Goal: Check status: Check status

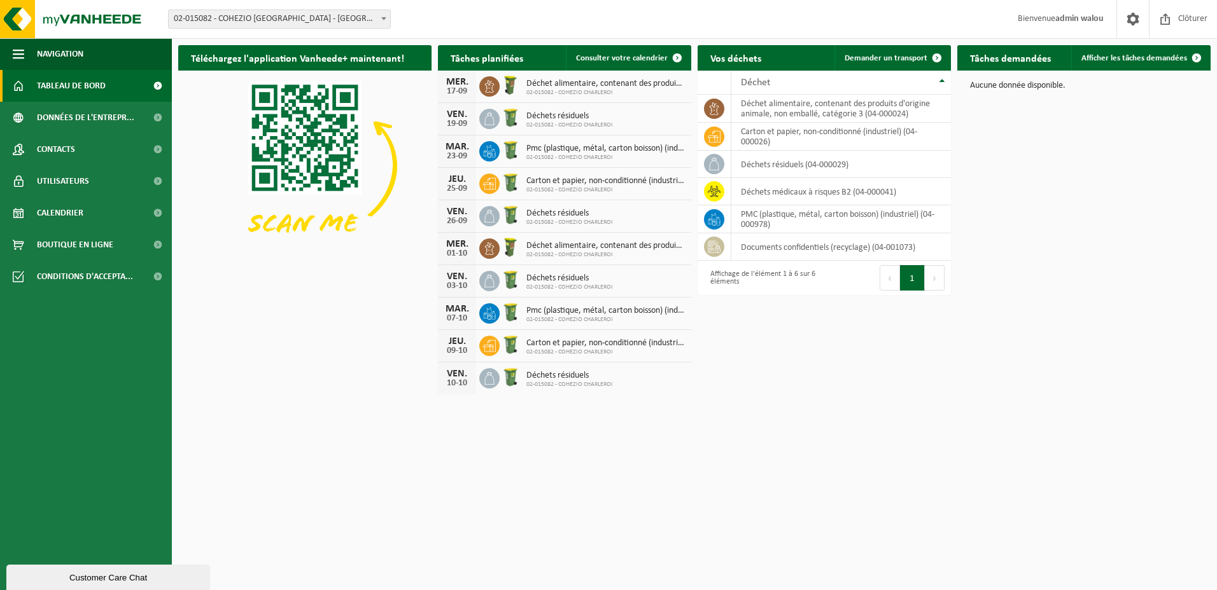
click at [1026, 233] on div "Téléchargez l'application Vanheede+ maintenant! Cachez Tâches planifiées Consul…" at bounding box center [694, 220] width 1038 height 362
click at [384, 20] on b at bounding box center [383, 18] width 5 height 3
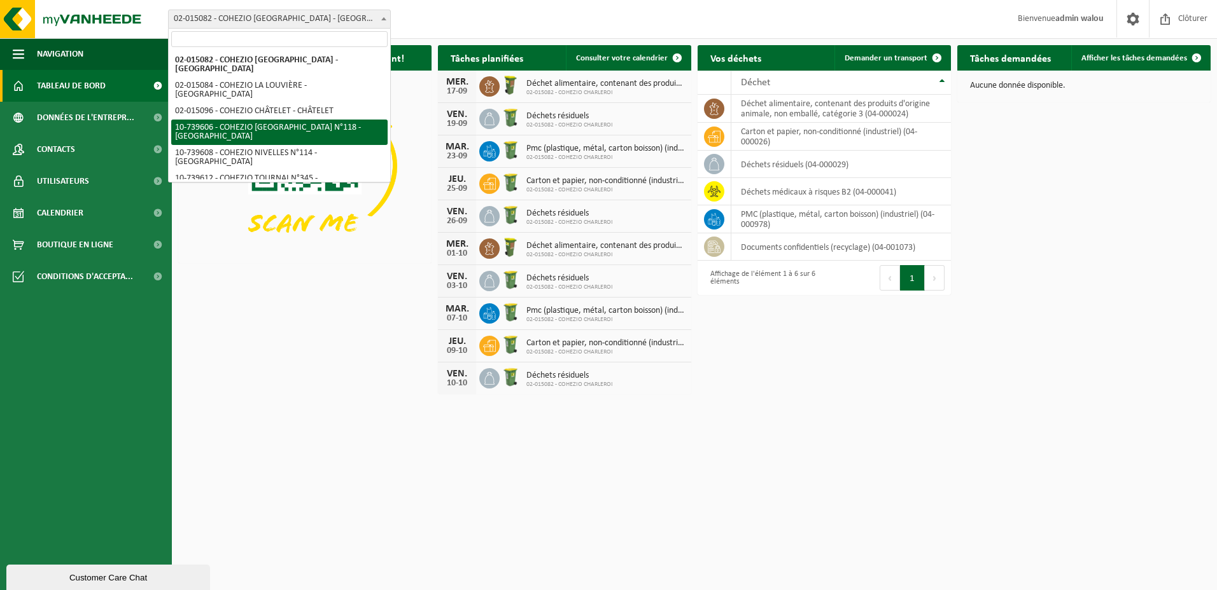
select select "18194"
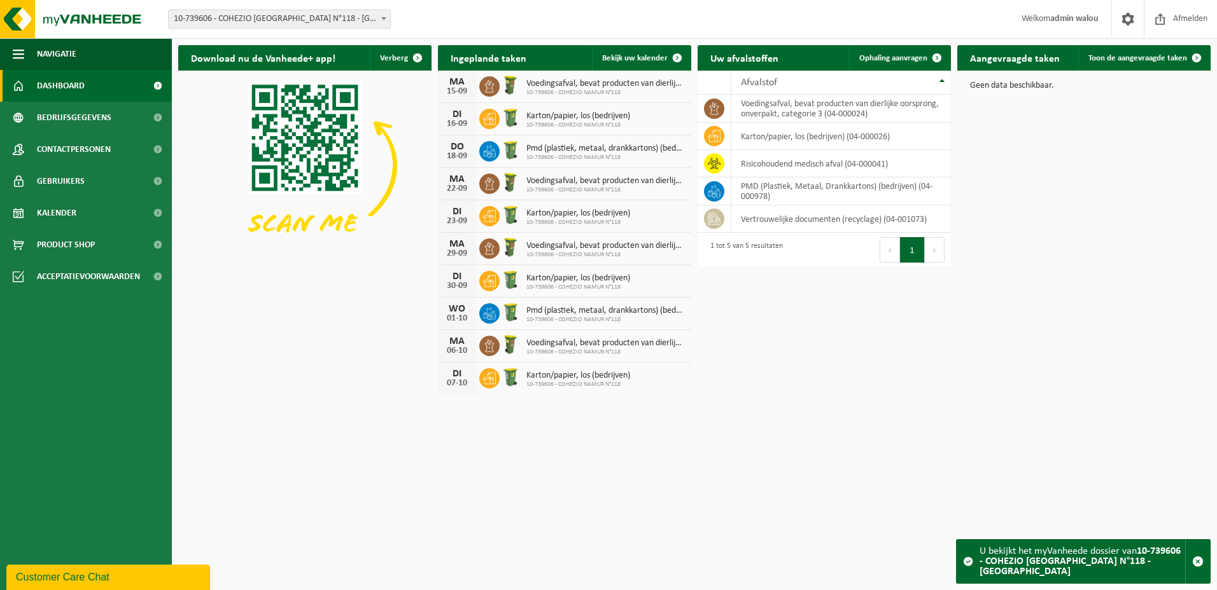
drag, startPoint x: 951, startPoint y: 25, endPoint x: 774, endPoint y: 347, distance: 367.0
click at [774, 347] on div "Download nu de Vanheede+ app! Verberg Ingeplande taken Bekijk uw kalender [DATE…" at bounding box center [694, 220] width 1038 height 362
drag, startPoint x: 898, startPoint y: 17, endPoint x: 784, endPoint y: 458, distance: 455.6
click at [784, 462] on html "Vestiging: 02-015082 - COHEZIO CHARLEROI - CHARLEROI 02-015084 - COHEZIO LA LOU…" at bounding box center [608, 295] width 1217 height 590
click at [1129, 20] on span at bounding box center [1127, 19] width 19 height 38
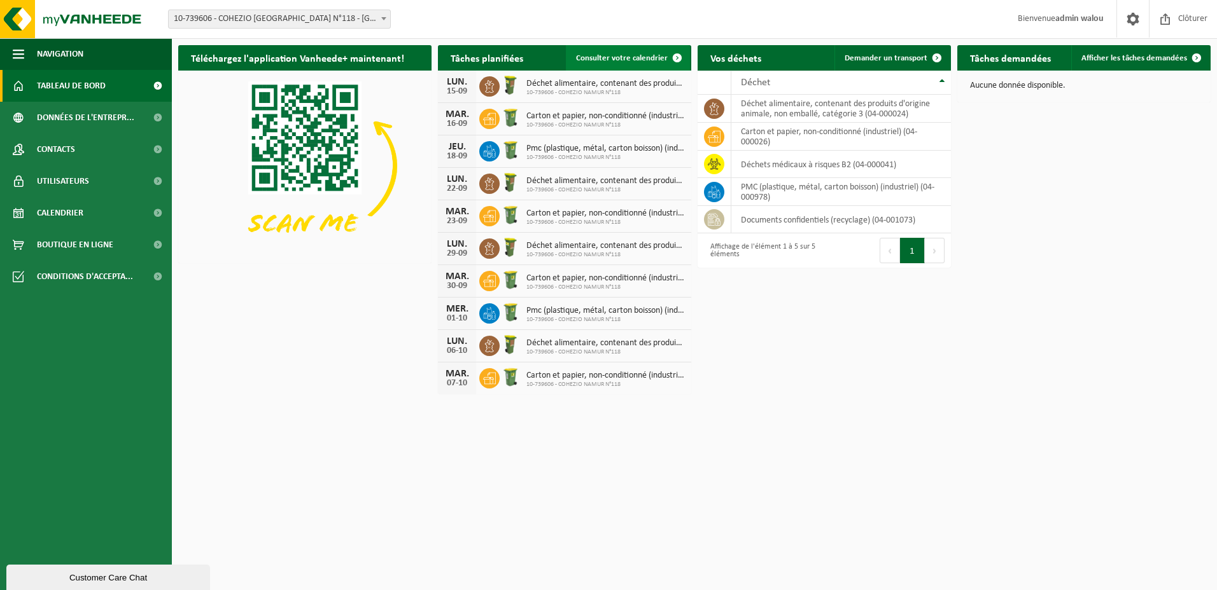
click at [617, 55] on span "Consulter votre calendrier" at bounding box center [622, 58] width 92 height 8
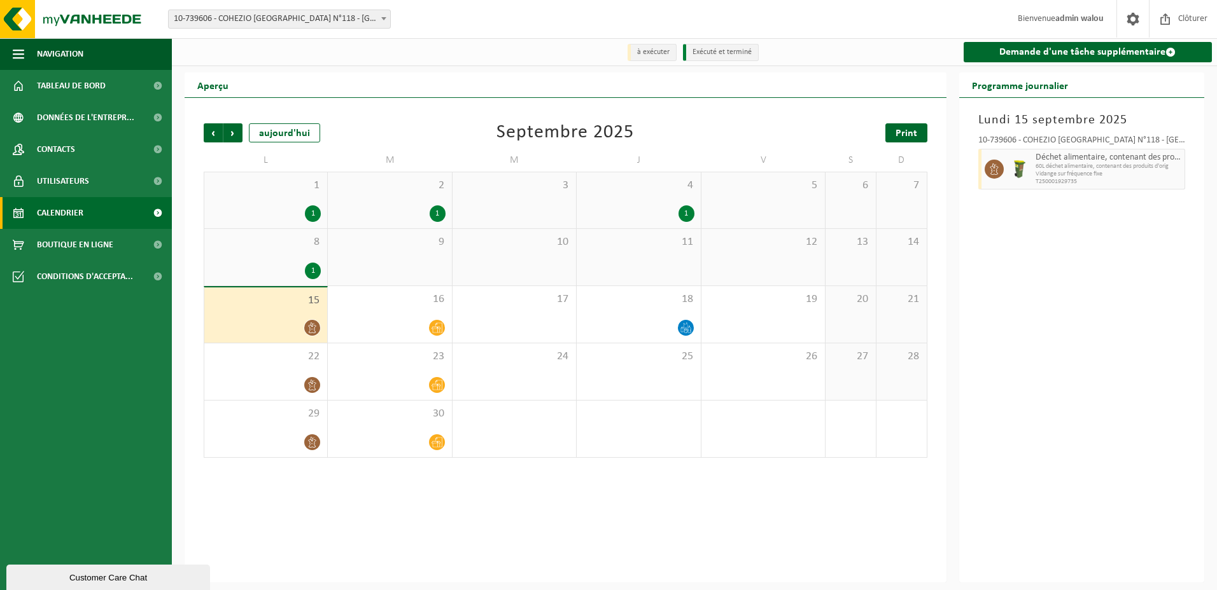
click at [910, 134] on span "Print" at bounding box center [906, 134] width 22 height 10
click at [234, 134] on span "Suivant" at bounding box center [232, 132] width 19 height 19
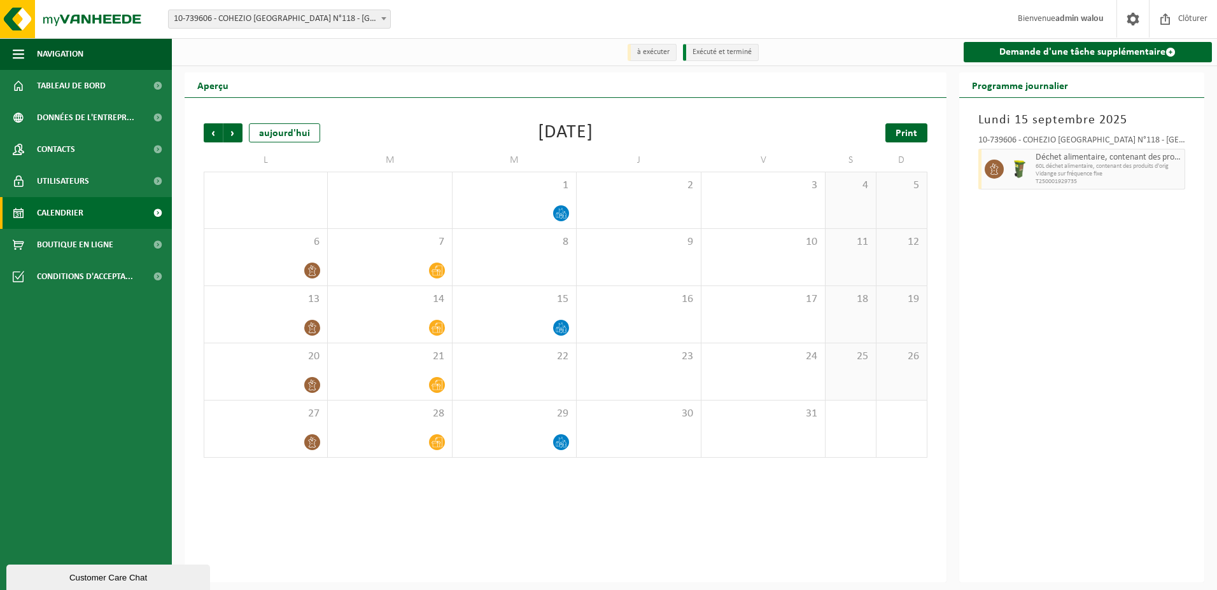
click at [905, 136] on span "Print" at bounding box center [906, 134] width 22 height 10
click at [212, 132] on span "Précédent" at bounding box center [213, 132] width 19 height 19
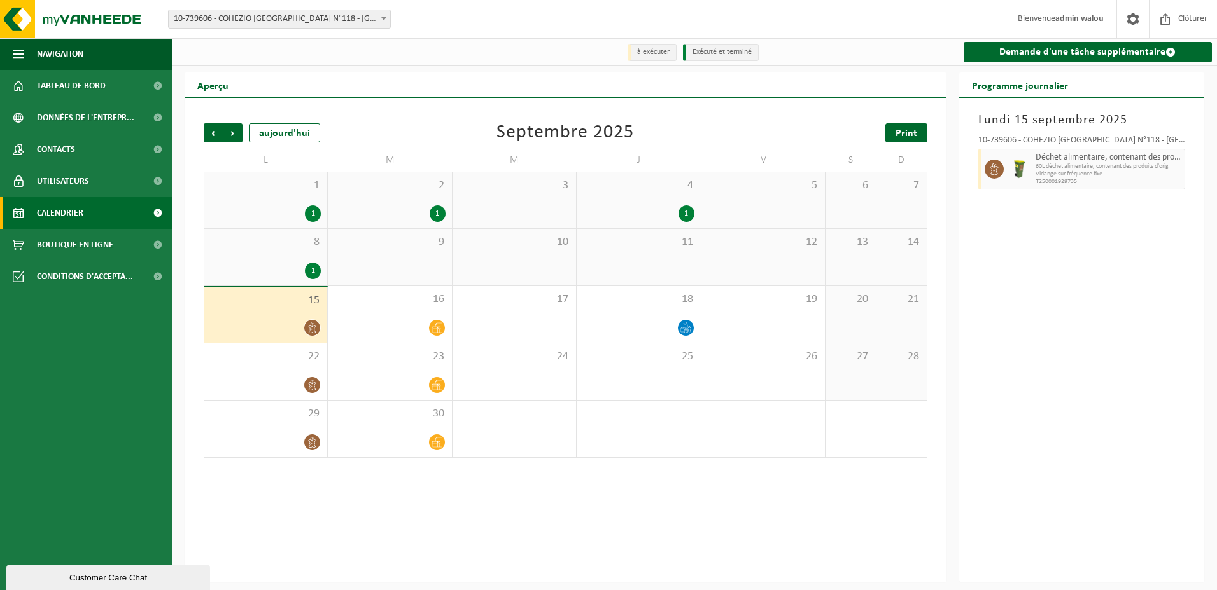
click at [900, 131] on span "Print" at bounding box center [906, 134] width 22 height 10
